Goal: Task Accomplishment & Management: Use online tool/utility

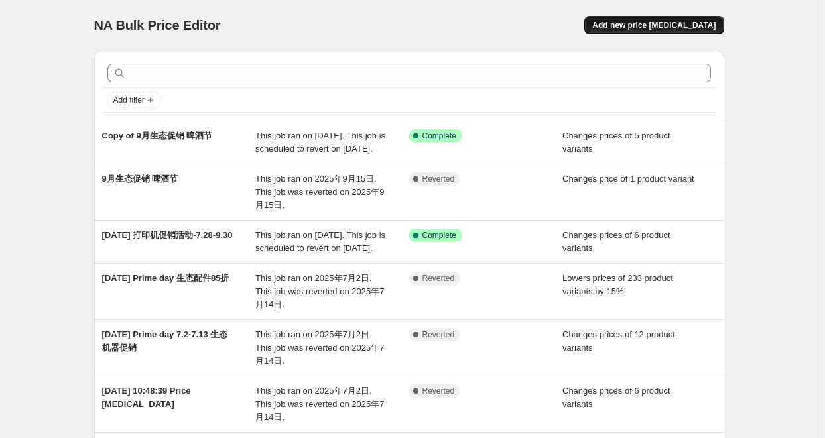
click at [647, 27] on span "Add new price [MEDICAL_DATA]" at bounding box center [653, 25] width 123 height 11
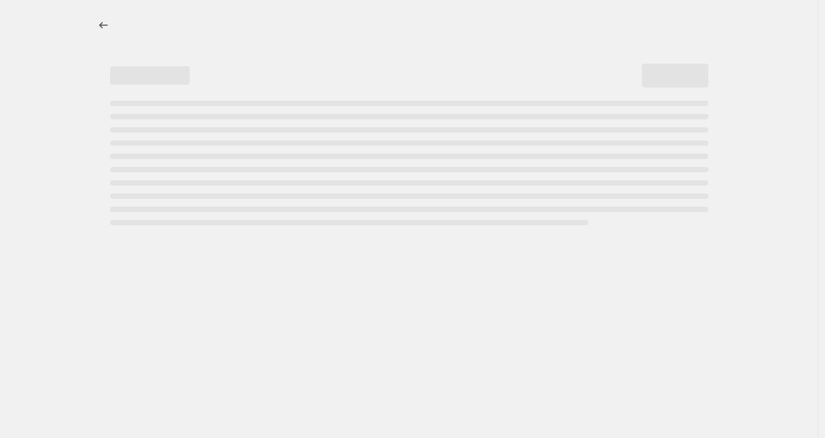
select select "percentage"
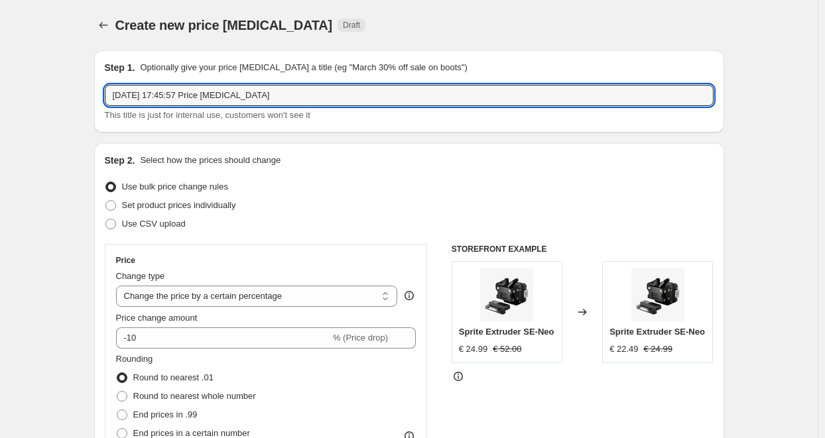
drag, startPoint x: 287, startPoint y: 98, endPoint x: 102, endPoint y: 92, distance: 184.5
click at [102, 92] on div "Step 1. Optionally give your price [MEDICAL_DATA] a title (eg "March 30% off sa…" at bounding box center [409, 91] width 630 height 82
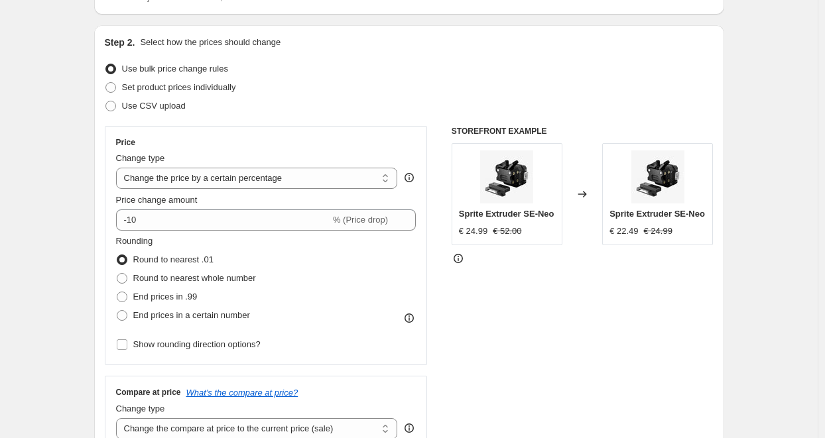
scroll to position [133, 0]
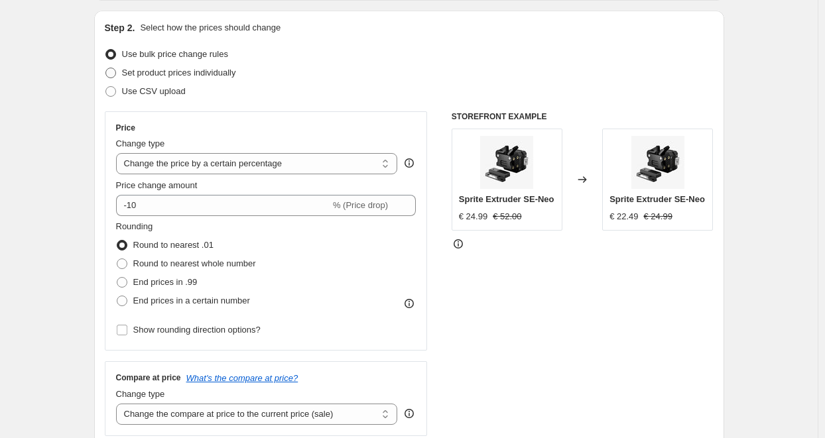
type input "啤酒节生态配件改价"
click at [216, 77] on span "Set product prices individually" at bounding box center [179, 73] width 114 height 10
click at [106, 68] on input "Set product prices individually" at bounding box center [105, 68] width 1 height 1
radio input "true"
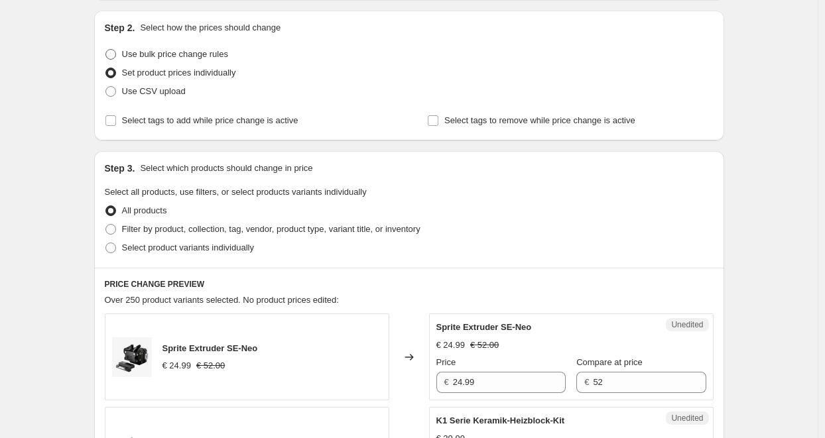
click at [210, 55] on span "Use bulk price change rules" at bounding box center [175, 54] width 106 height 10
click at [106, 50] on input "Use bulk price change rules" at bounding box center [105, 49] width 1 height 1
radio input "true"
select select "percentage"
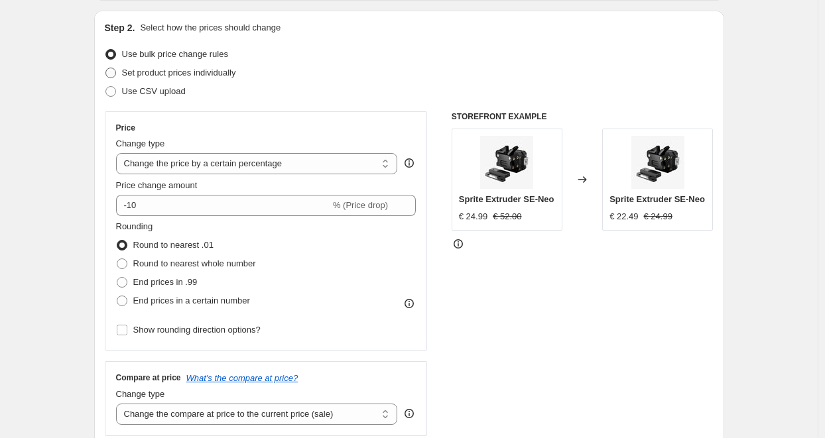
click at [180, 71] on span "Set product prices individually" at bounding box center [179, 73] width 114 height 10
click at [106, 68] on input "Set product prices individually" at bounding box center [105, 68] width 1 height 1
radio input "true"
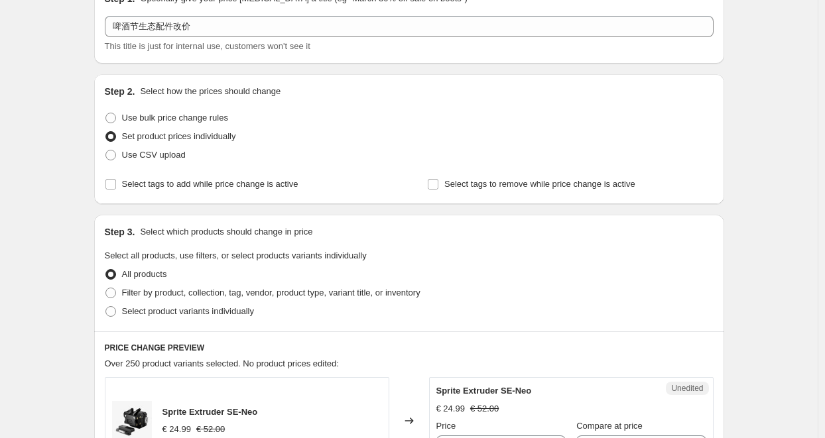
scroll to position [66, 0]
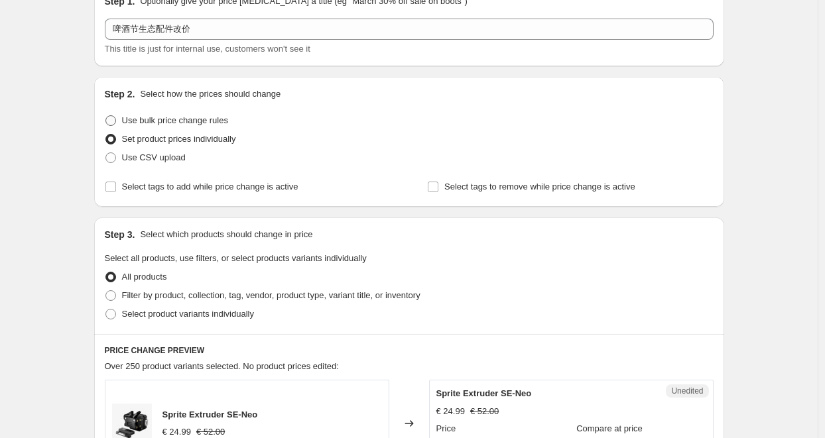
click at [192, 117] on span "Use bulk price change rules" at bounding box center [175, 120] width 106 height 10
click at [106, 116] on input "Use bulk price change rules" at bounding box center [105, 115] width 1 height 1
radio input "true"
select select "percentage"
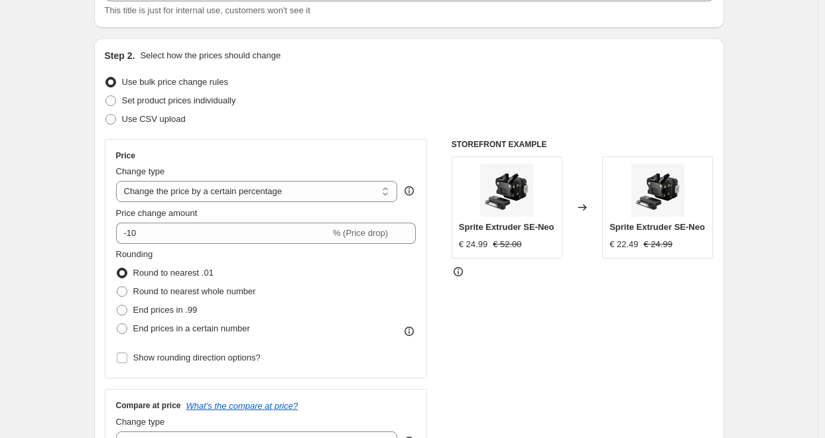
scroll to position [133, 0]
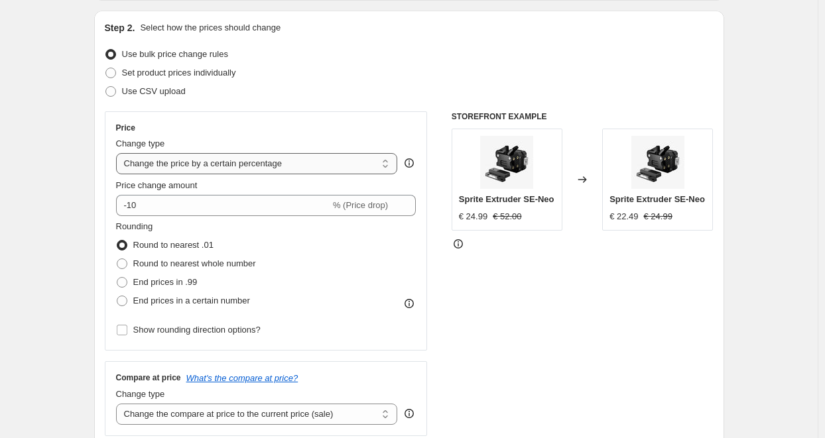
click at [261, 163] on select "Change the price to a certain amount Change the price by a certain amount Chang…" at bounding box center [257, 163] width 282 height 21
click at [261, 123] on div "Price" at bounding box center [266, 128] width 301 height 11
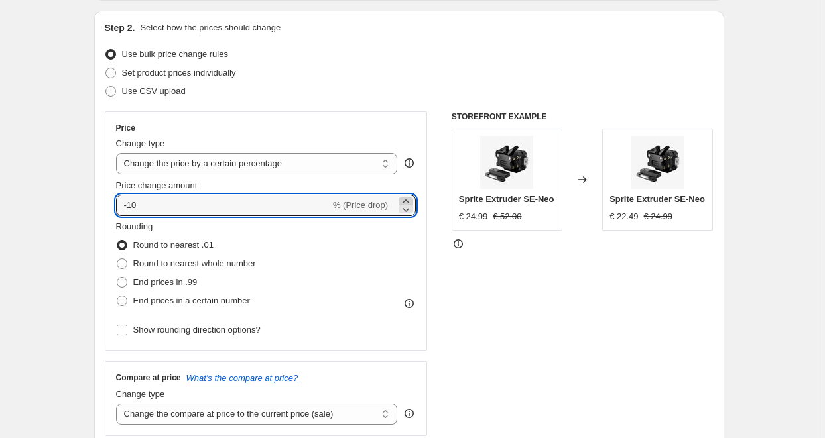
click at [406, 200] on icon at bounding box center [405, 201] width 13 height 13
click at [411, 205] on icon at bounding box center [405, 209] width 13 height 13
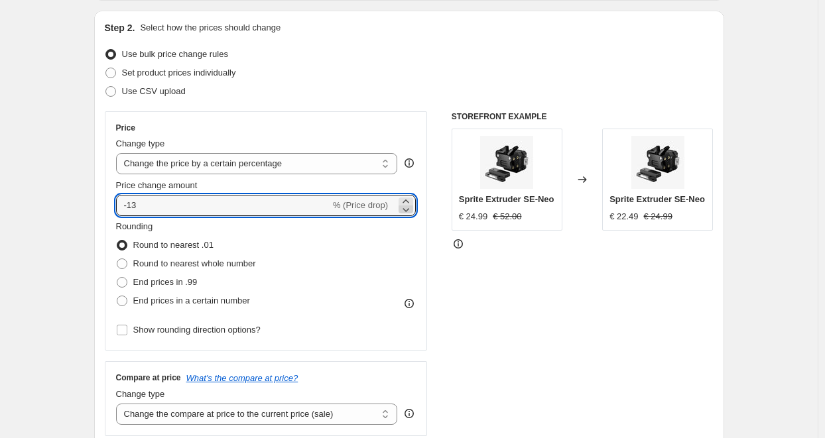
click at [411, 205] on icon at bounding box center [405, 209] width 13 height 13
click at [409, 198] on icon at bounding box center [405, 201] width 13 height 13
type input "-15"
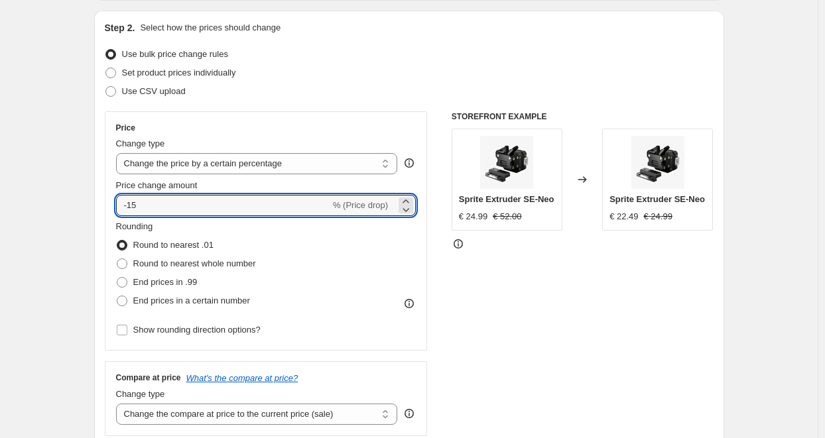
scroll to position [66, 0]
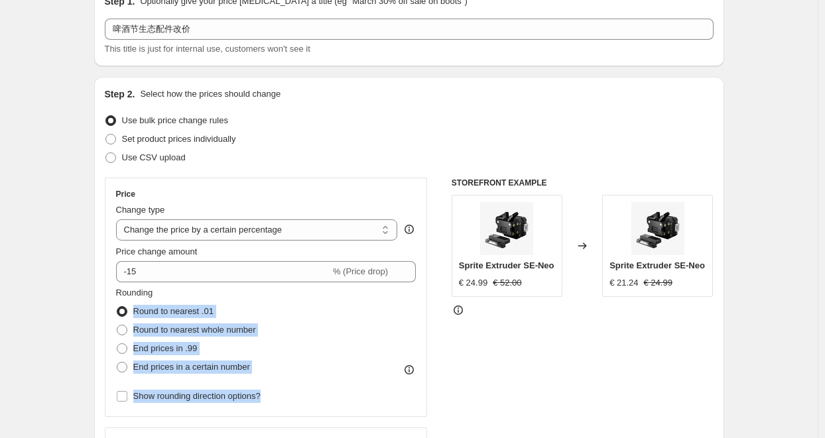
drag, startPoint x: 113, startPoint y: 307, endPoint x: 268, endPoint y: 387, distance: 174.8
click at [268, 387] on div "Price Change type Change the price to a certain amount Change the price by a ce…" at bounding box center [266, 297] width 323 height 239
copy div "Round to nearest .01 Round to nearest whole number End prices in .99 End prices…"
click at [296, 316] on div "Rounding Round to nearest .01 Round to nearest whole number End prices in .99 E…" at bounding box center [266, 332] width 301 height 90
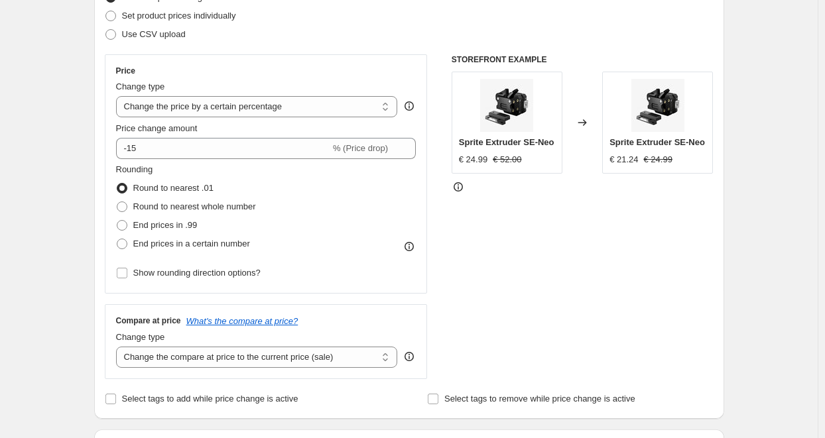
scroll to position [199, 0]
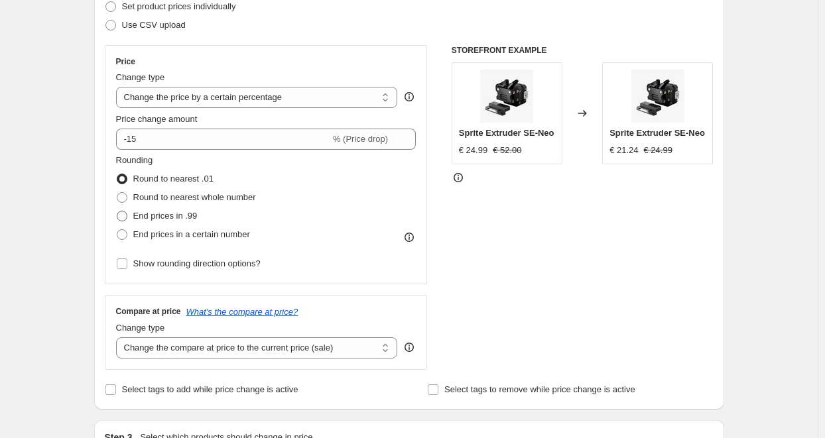
click at [170, 216] on span "End prices in .99" at bounding box center [165, 216] width 64 height 10
click at [117, 212] on input "End prices in .99" at bounding box center [117, 211] width 1 height 1
radio input "true"
click at [173, 178] on span "Round to nearest .01" at bounding box center [173, 179] width 80 height 10
click at [117, 174] on input "Round to nearest .01" at bounding box center [117, 174] width 1 height 1
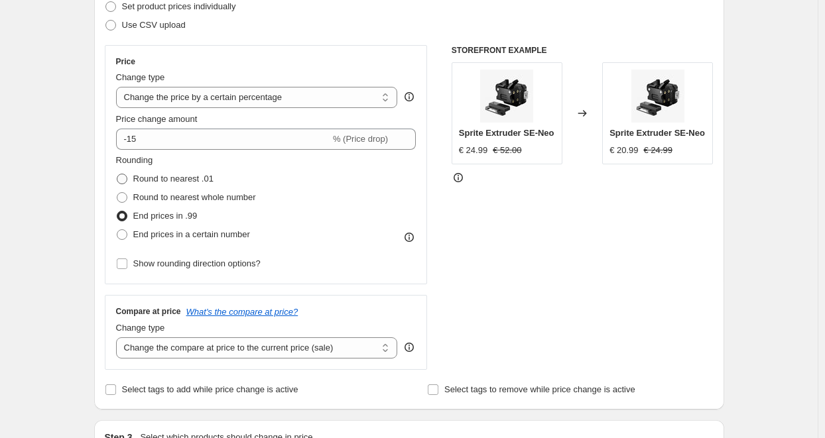
radio input "true"
click at [174, 217] on span "End prices in .99" at bounding box center [165, 216] width 64 height 10
click at [117, 212] on input "End prices in .99" at bounding box center [117, 211] width 1 height 1
radio input "true"
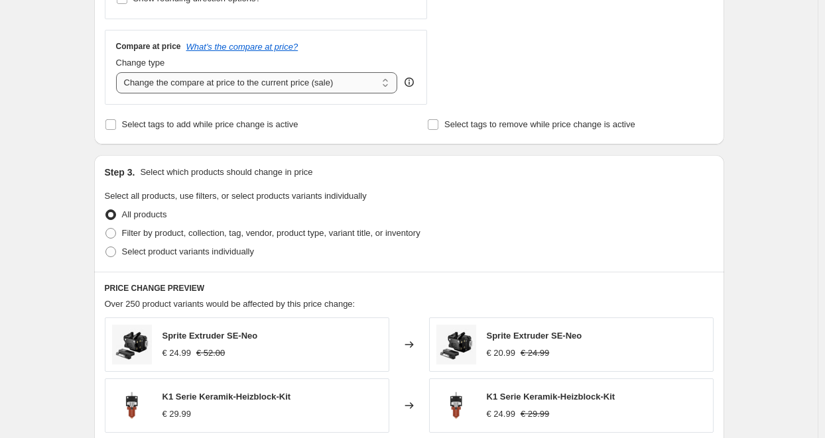
scroll to position [531, 0]
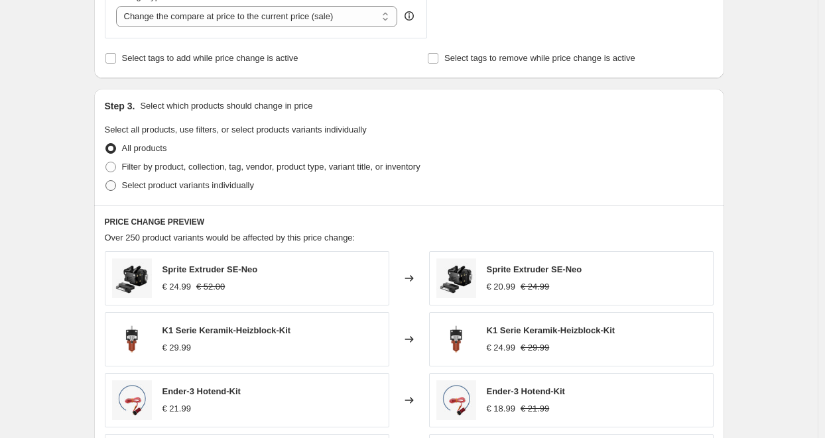
click at [228, 187] on span "Select product variants individually" at bounding box center [188, 185] width 132 height 10
click at [106, 181] on input "Select product variants individually" at bounding box center [105, 180] width 1 height 1
radio input "true"
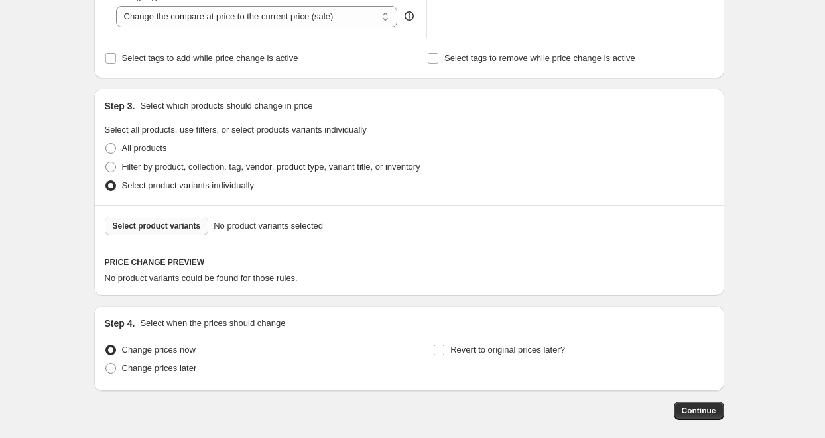
click at [182, 226] on span "Select product variants" at bounding box center [157, 226] width 88 height 11
click at [263, 167] on span "Filter by product, collection, tag, vendor, product type, variant title, or inv…" at bounding box center [271, 167] width 299 height 10
click at [106, 163] on input "Filter by product, collection, tag, vendor, product type, variant title, or inv…" at bounding box center [105, 162] width 1 height 1
radio input "true"
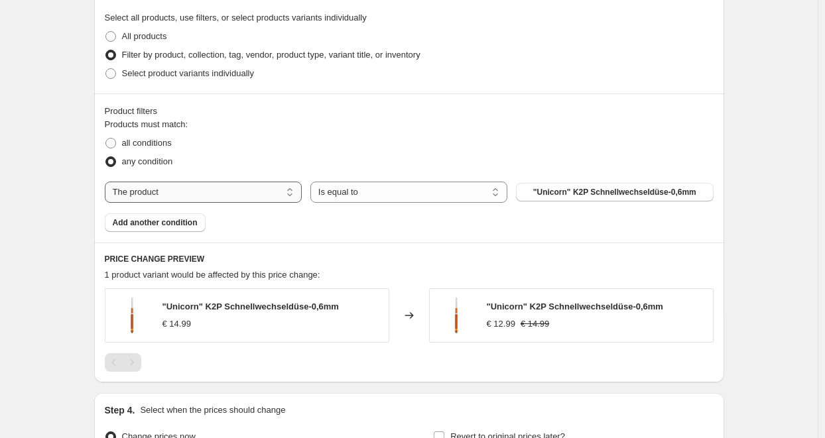
scroll to position [663, 0]
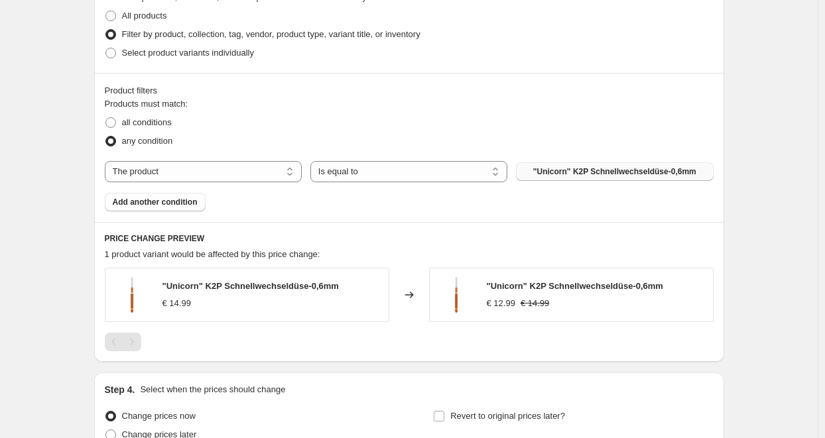
click at [576, 169] on span ""Unicorn" K2P Schnellwechseldüse-0,6mm" at bounding box center [614, 172] width 163 height 11
click at [159, 119] on span "all conditions" at bounding box center [147, 122] width 50 height 10
click at [106, 118] on input "all conditions" at bounding box center [105, 117] width 1 height 1
radio input "true"
click at [141, 137] on span "any condition" at bounding box center [147, 141] width 51 height 10
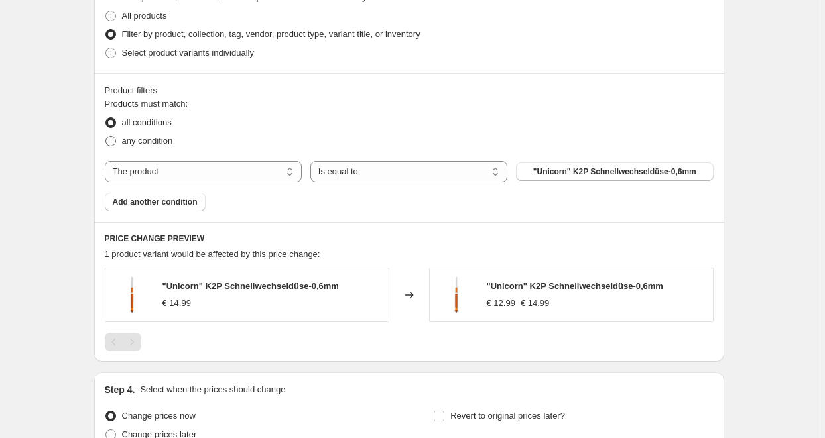
click at [106, 137] on input "any condition" at bounding box center [105, 136] width 1 height 1
radio input "true"
click at [540, 169] on button ""Unicorn" K2P Schnellwechseldüse-0,6mm" at bounding box center [614, 172] width 197 height 19
